Goal: Information Seeking & Learning: Learn about a topic

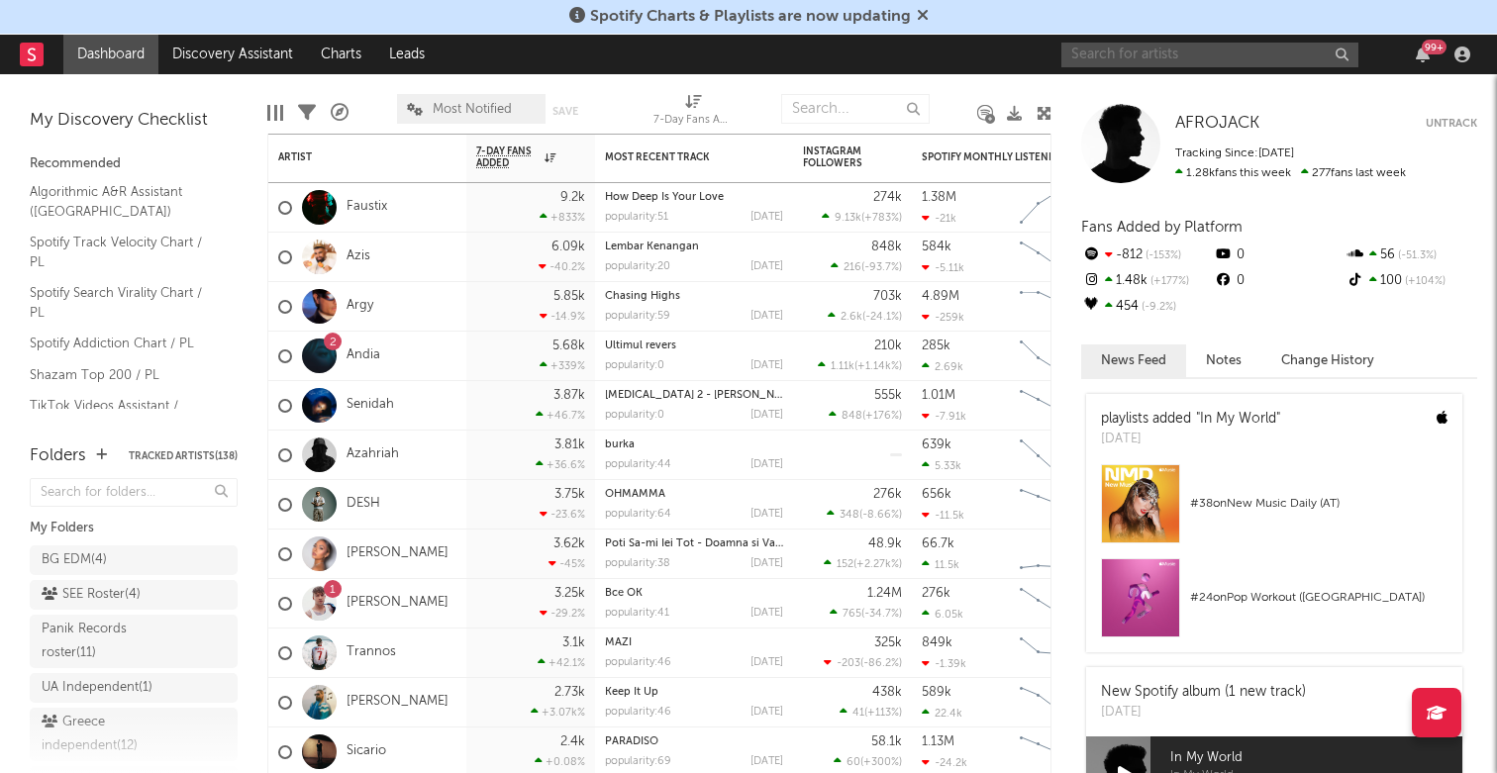
click at [1118, 52] on input "text" at bounding box center [1209, 55] width 297 height 25
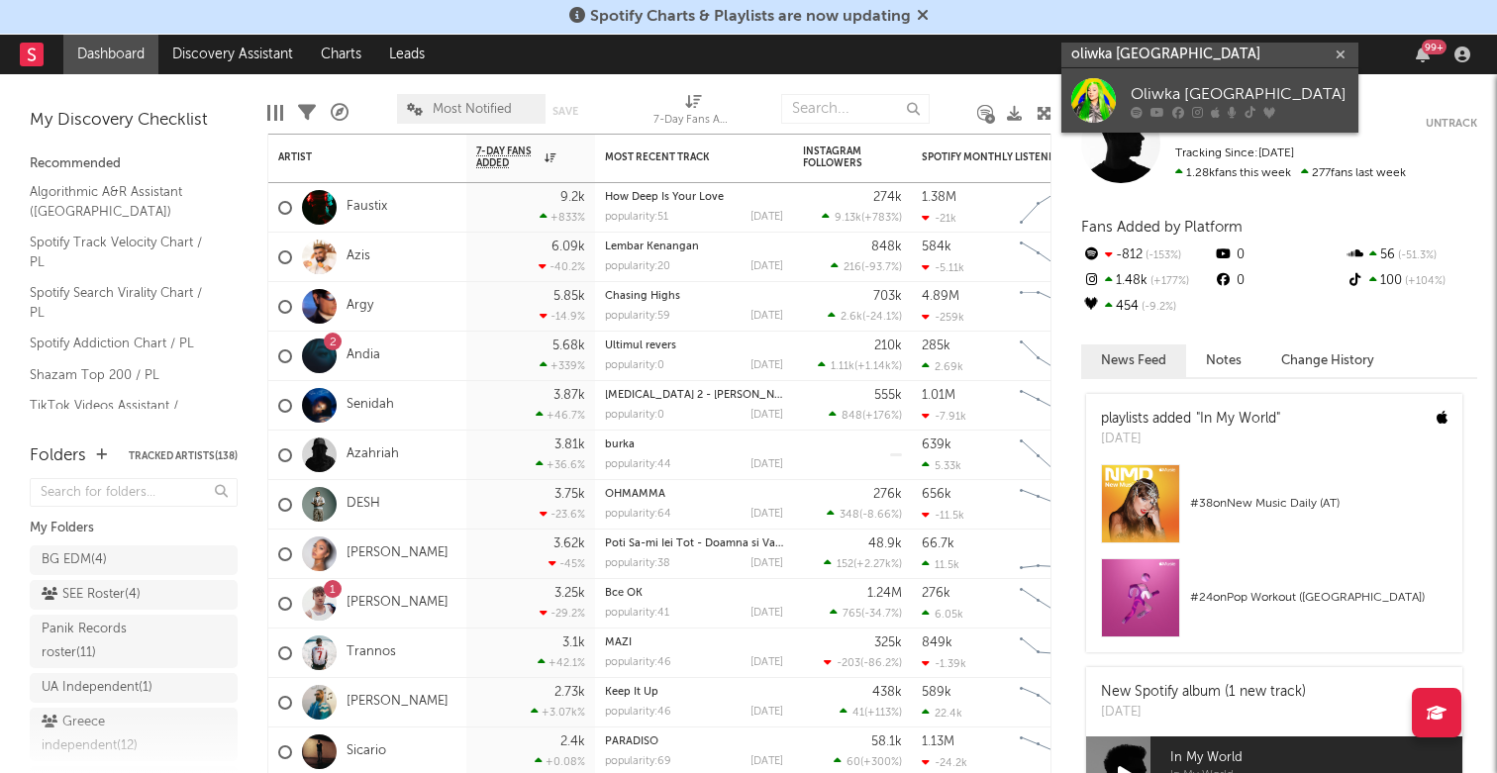
type input "oliwka [GEOGRAPHIC_DATA]"
click at [1188, 94] on div "Oliwka [GEOGRAPHIC_DATA]" at bounding box center [1240, 94] width 218 height 24
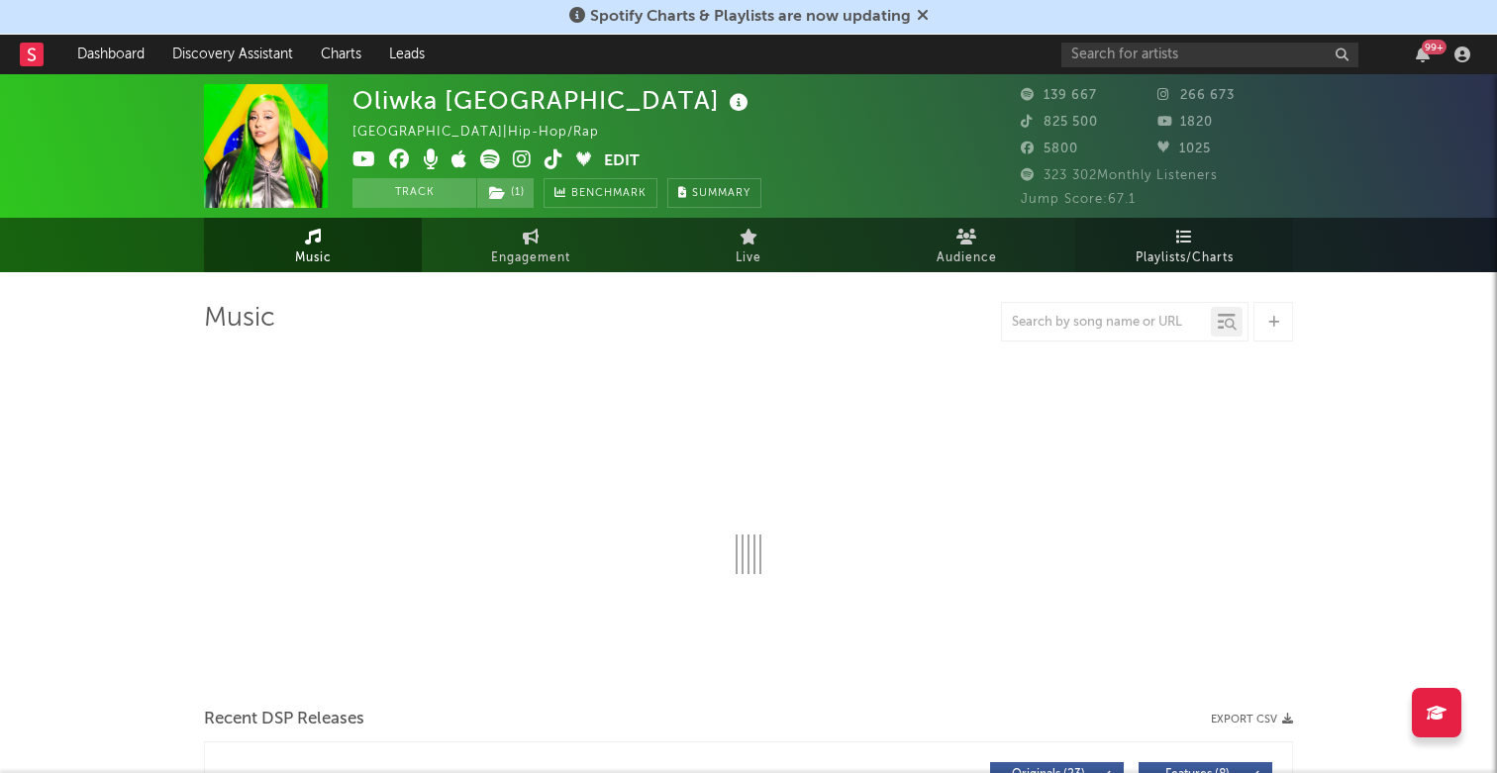
select select "6m"
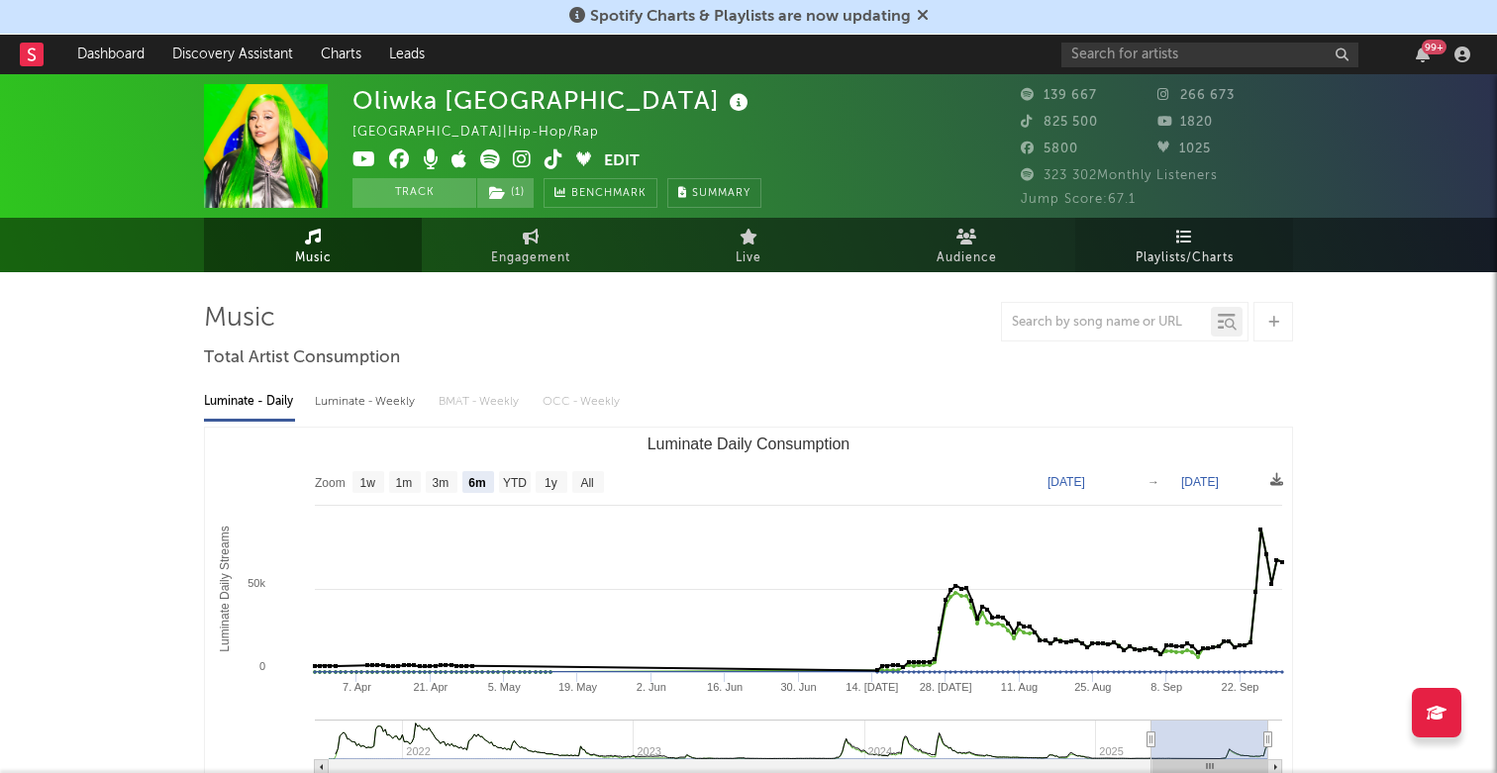
click at [1191, 244] on icon at bounding box center [1184, 237] width 17 height 16
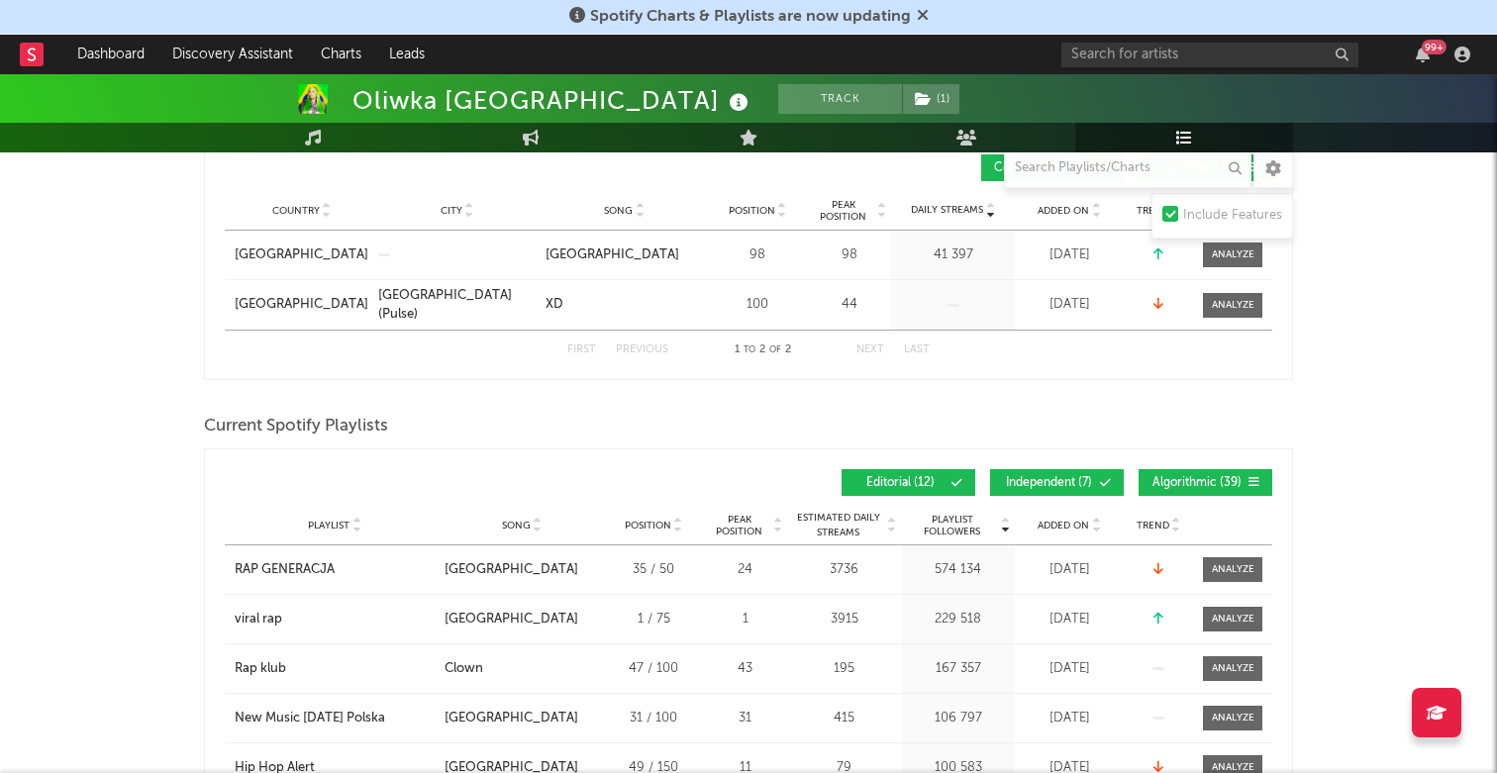
scroll to position [356, 0]
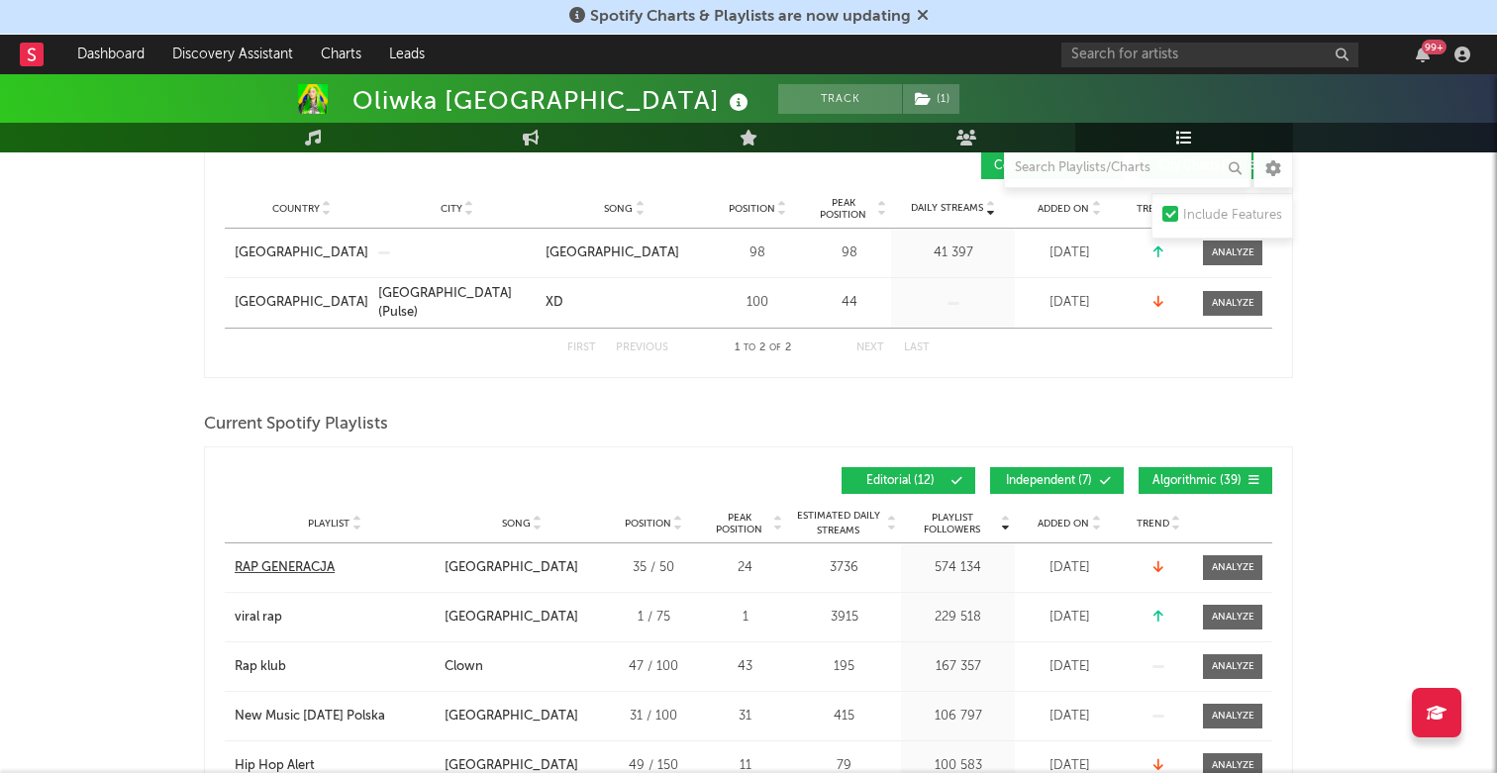
click at [264, 565] on div "RAP GENERACJA" at bounding box center [285, 568] width 100 height 20
